Goal: Information Seeking & Learning: Find specific fact

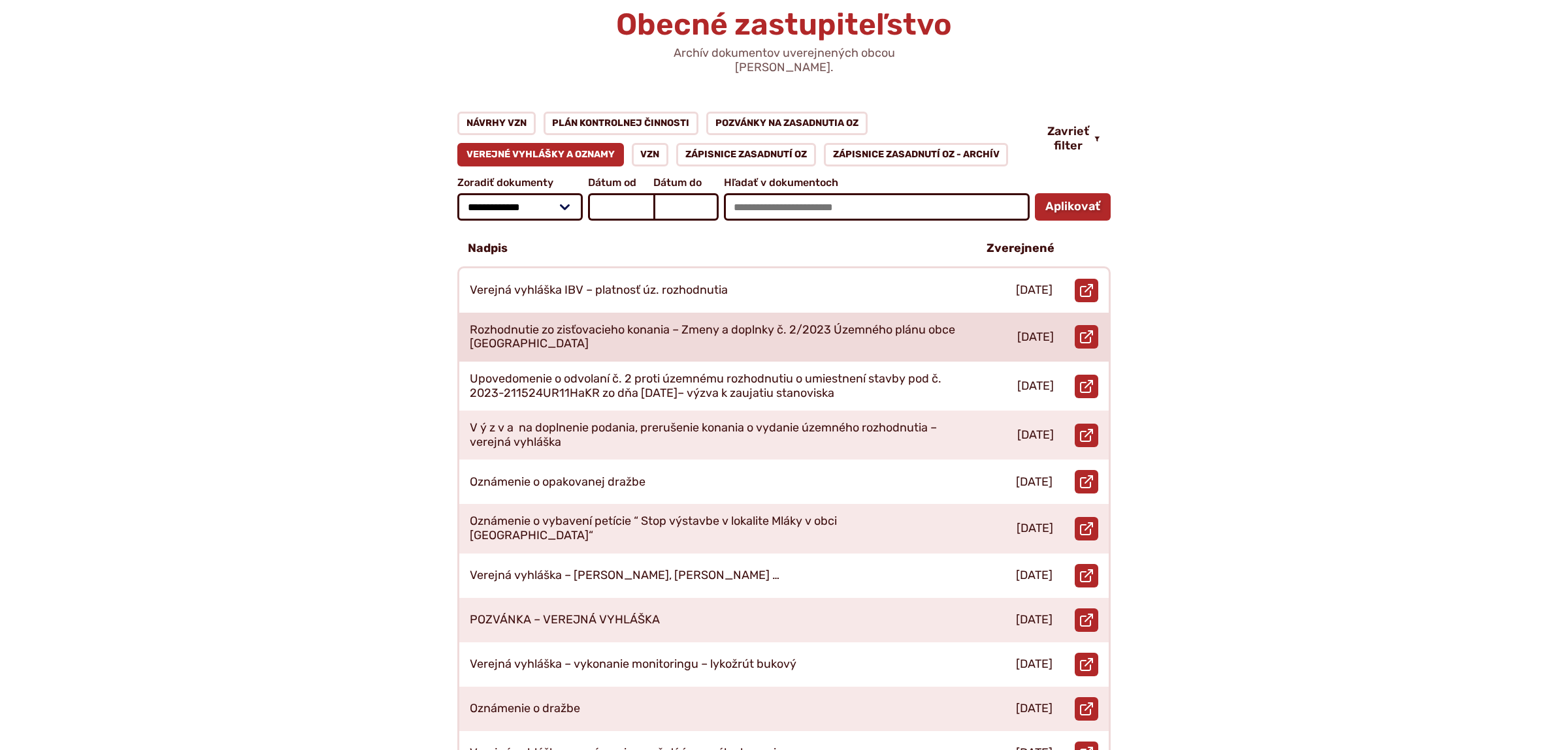
scroll to position [206, 0]
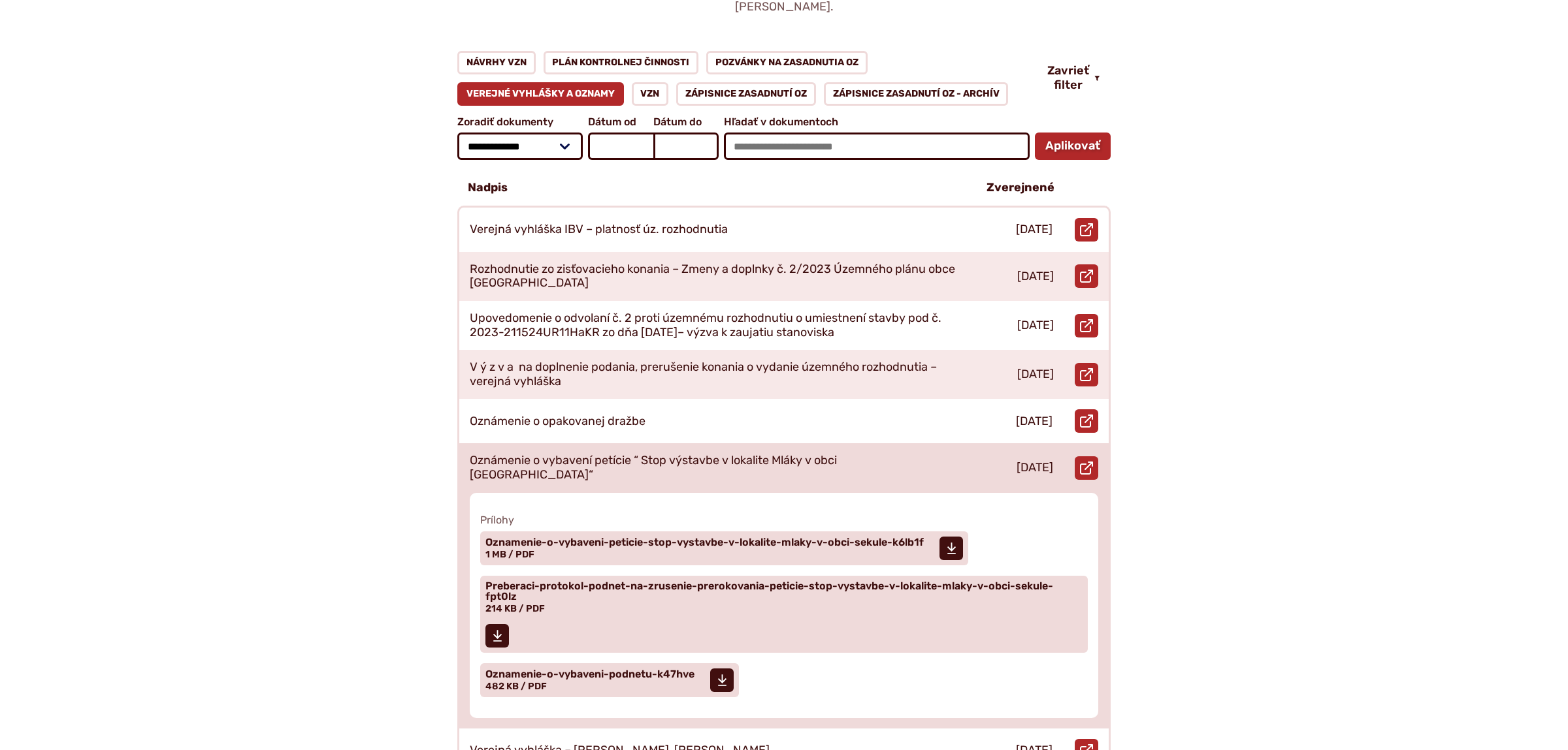
click at [686, 454] on p "Oznámenie o vybavení petície “ Stop výstavbe v lokalite Mláky v obci [GEOGRAPHI…" at bounding box center [713, 467] width 486 height 28
click at [595, 538] on span "Oznamenie-o-vybaveni-peticie-stop-vystavbe-v-lokalite-mlaky-v-obci-sekule-k6lb1f" at bounding box center [705, 543] width 439 height 11
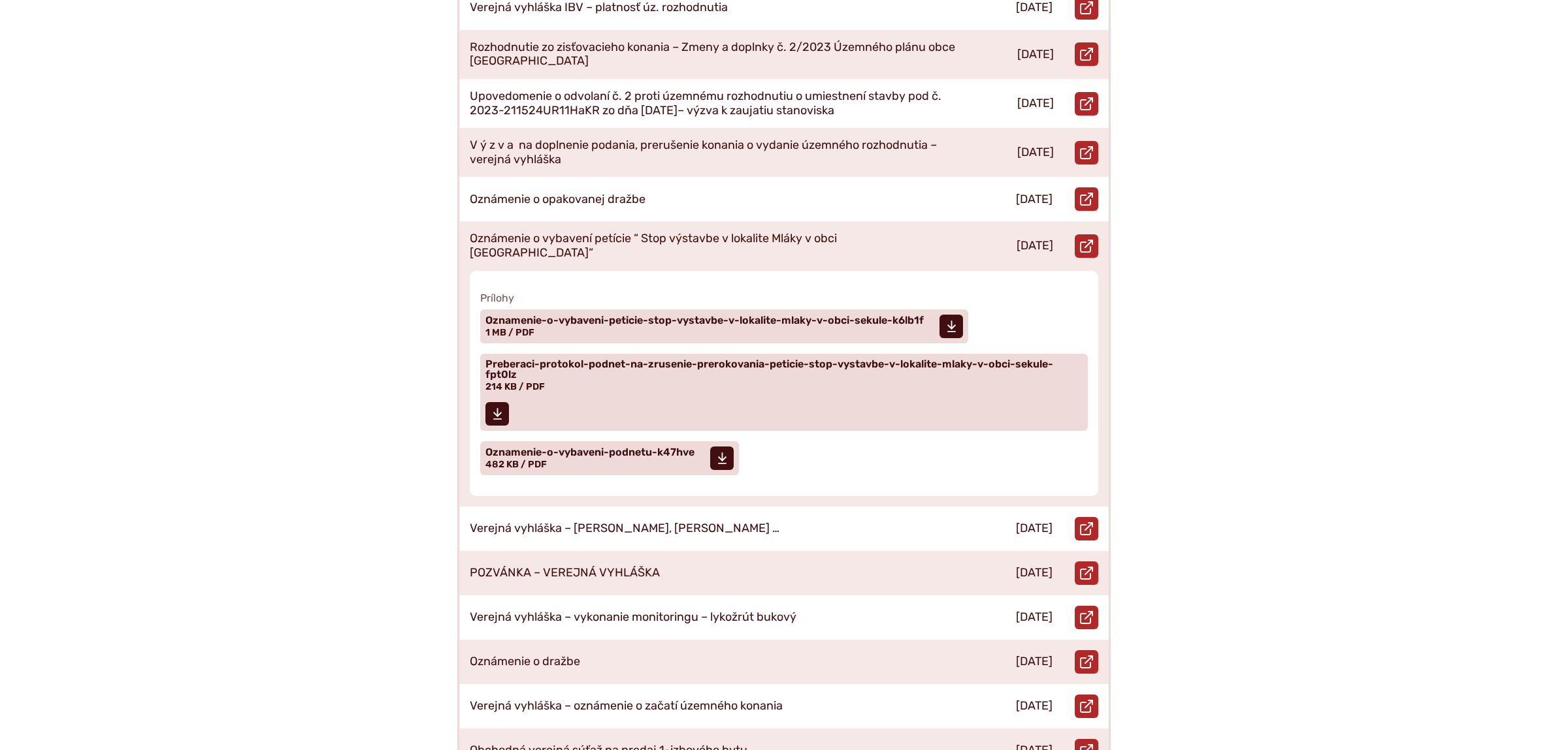
scroll to position [548, 0]
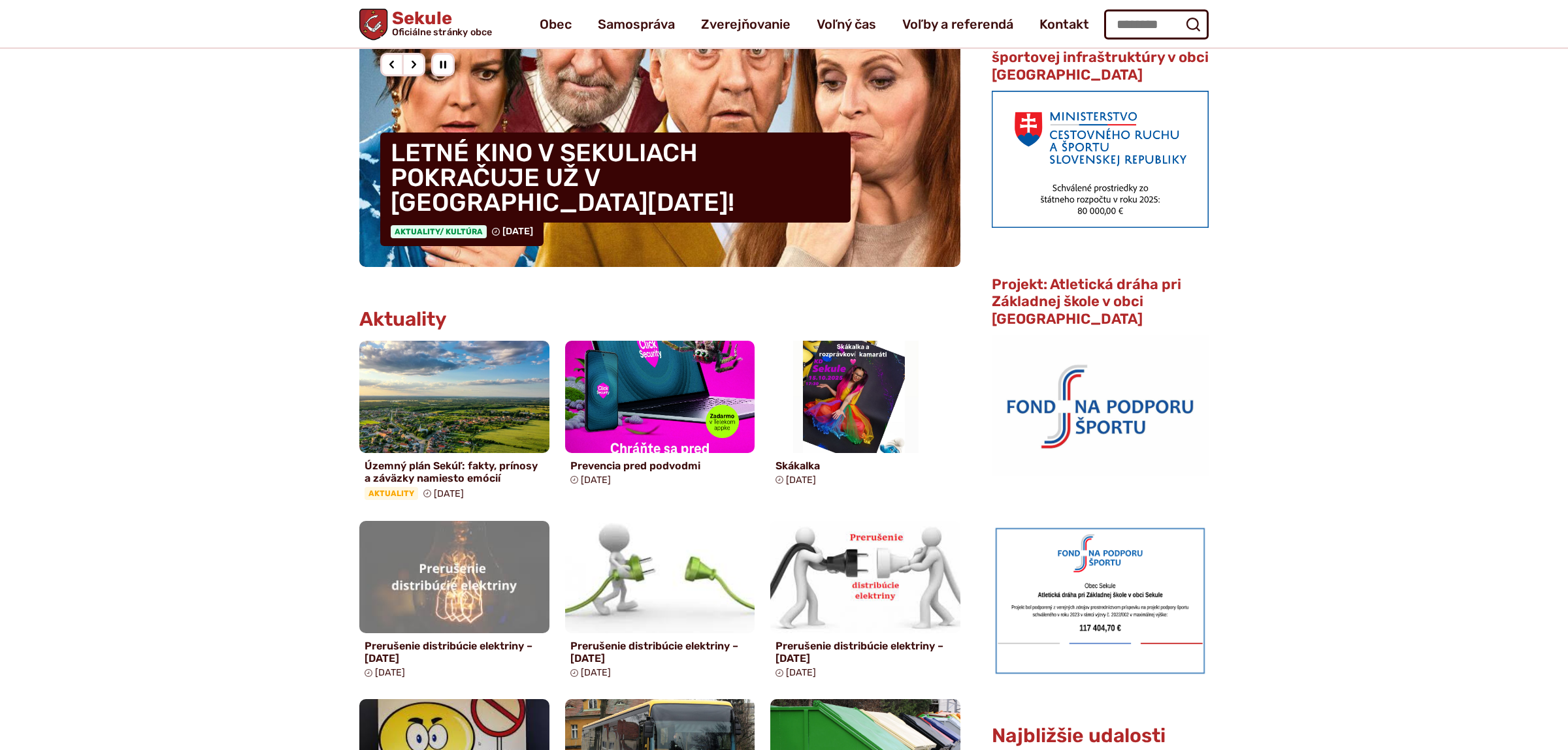
scroll to position [206, 0]
